Goal: Task Accomplishment & Management: Complete application form

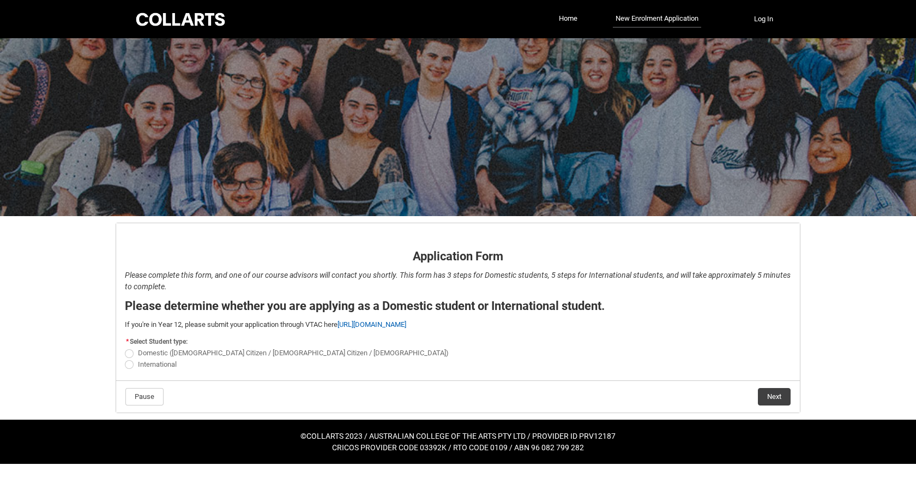
click at [207, 349] on span "Domestic ([DEMOGRAPHIC_DATA] Citizen / [DEMOGRAPHIC_DATA] Citizen / [DEMOGRAPHI…" at bounding box center [293, 353] width 311 height 8
click at [125, 347] on input "Domestic ([DEMOGRAPHIC_DATA] Citizen / [DEMOGRAPHIC_DATA] Citizen / [DEMOGRAPHI…" at bounding box center [124, 347] width 1 height 1
radio input "true"
click at [764, 395] on button "Next" at bounding box center [774, 396] width 33 height 17
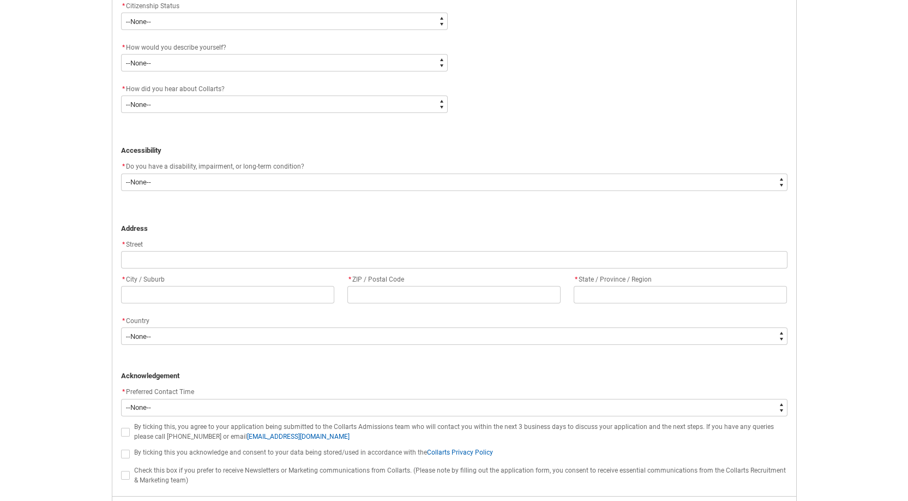
scroll to position [623, 0]
